Goal: Navigation & Orientation: Find specific page/section

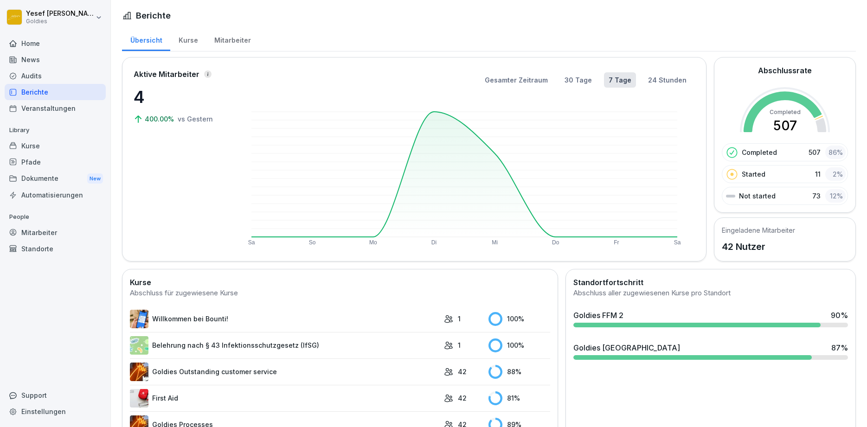
scroll to position [159, 0]
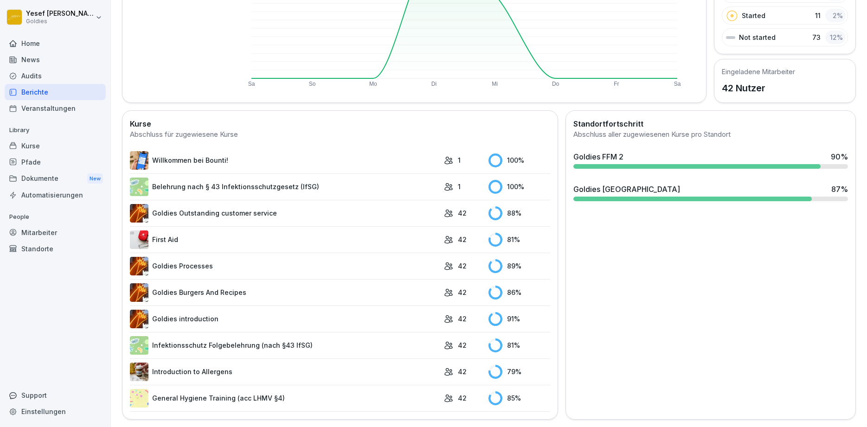
click at [291, 339] on link "Infektionsschutz Folgebelehrung (nach §43 IfSG)" at bounding box center [284, 345] width 309 height 19
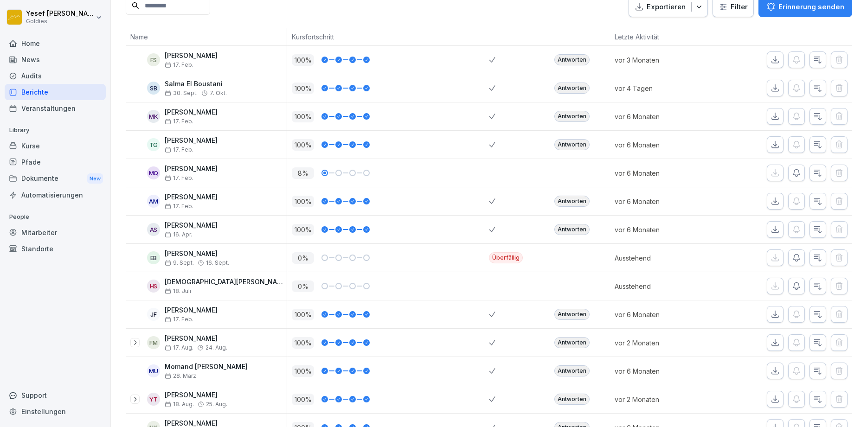
scroll to position [223, 0]
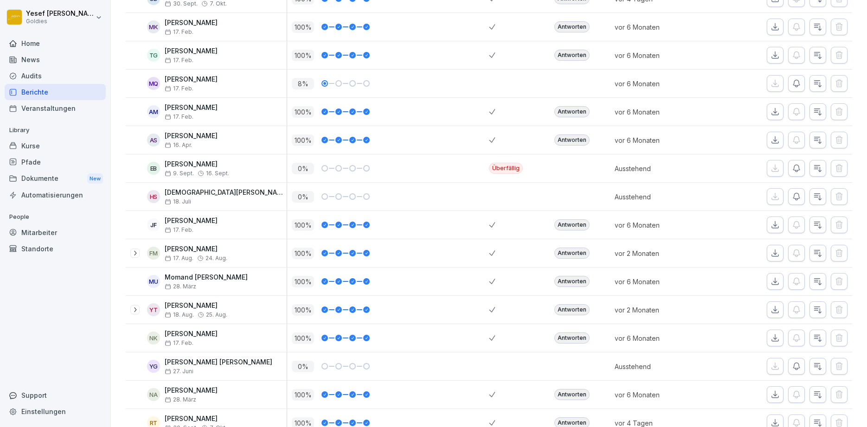
click at [304, 168] on p "0 %" at bounding box center [303, 169] width 22 height 12
click at [47, 71] on div "Audits" at bounding box center [55, 76] width 101 height 16
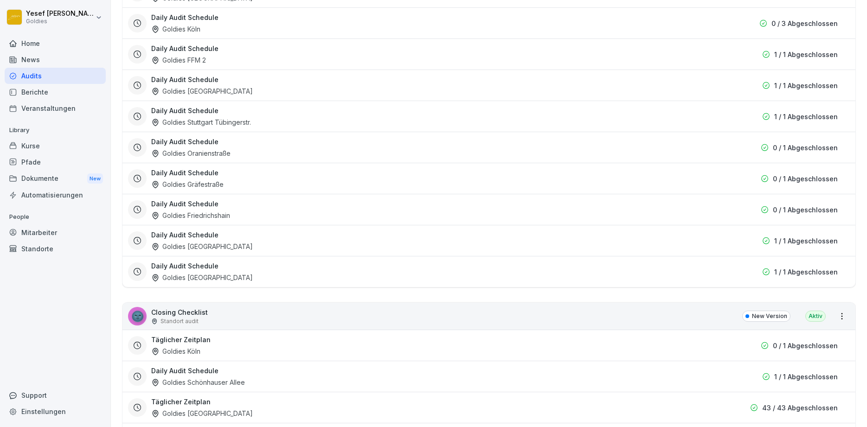
scroll to position [9, 0]
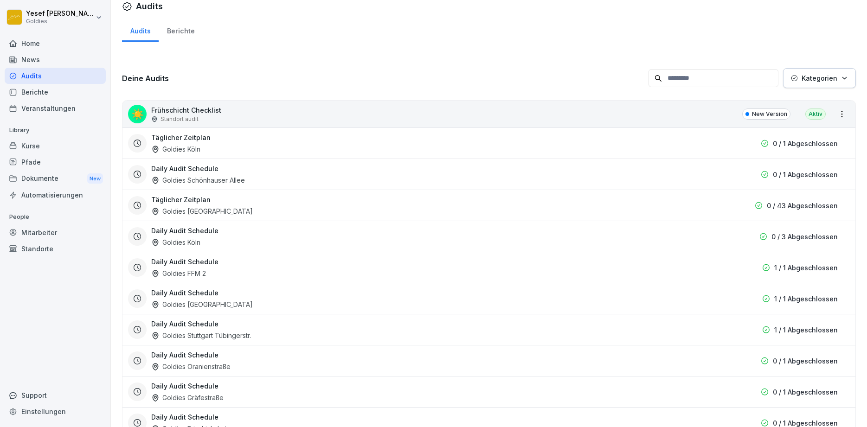
click at [206, 143] on div "Täglicher Zeitplan Goldies [GEOGRAPHIC_DATA]" at bounding box center [436, 143] width 570 height 21
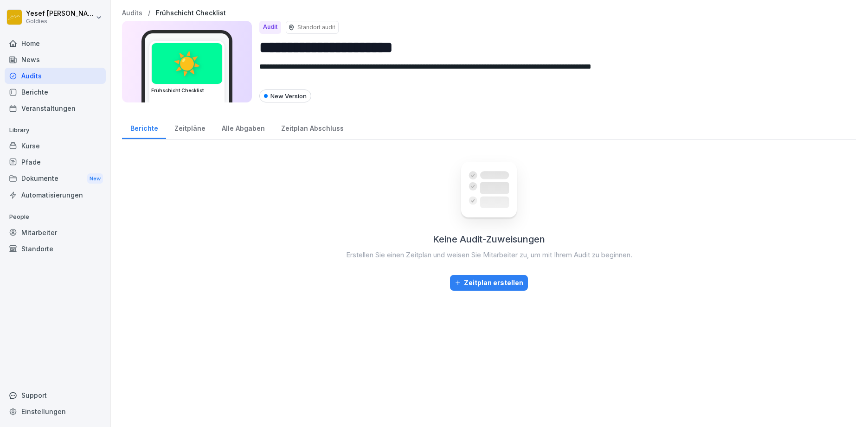
click at [36, 90] on div "Berichte" at bounding box center [55, 92] width 101 height 16
